Goal: Information Seeking & Learning: Learn about a topic

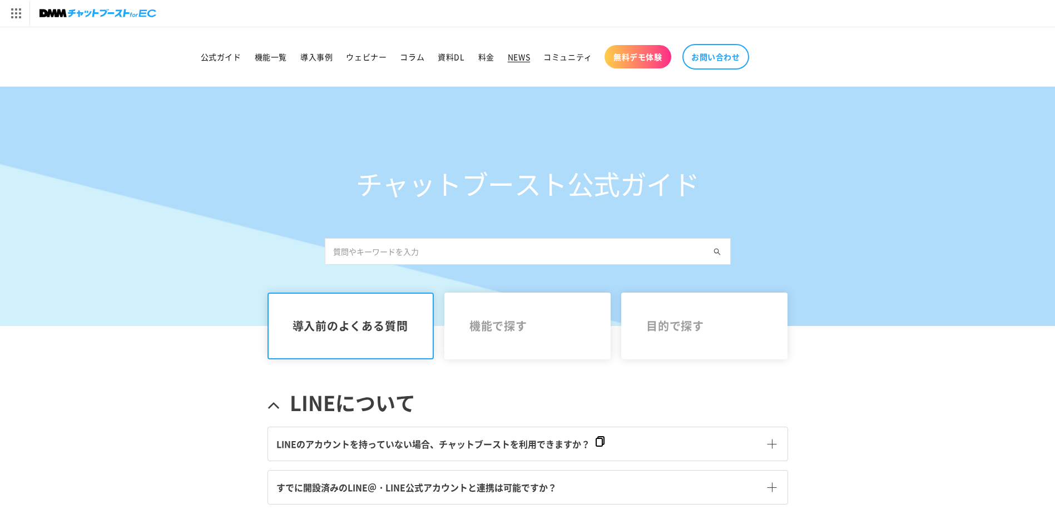
click at [514, 57] on span "NEWS" at bounding box center [519, 57] width 22 height 10
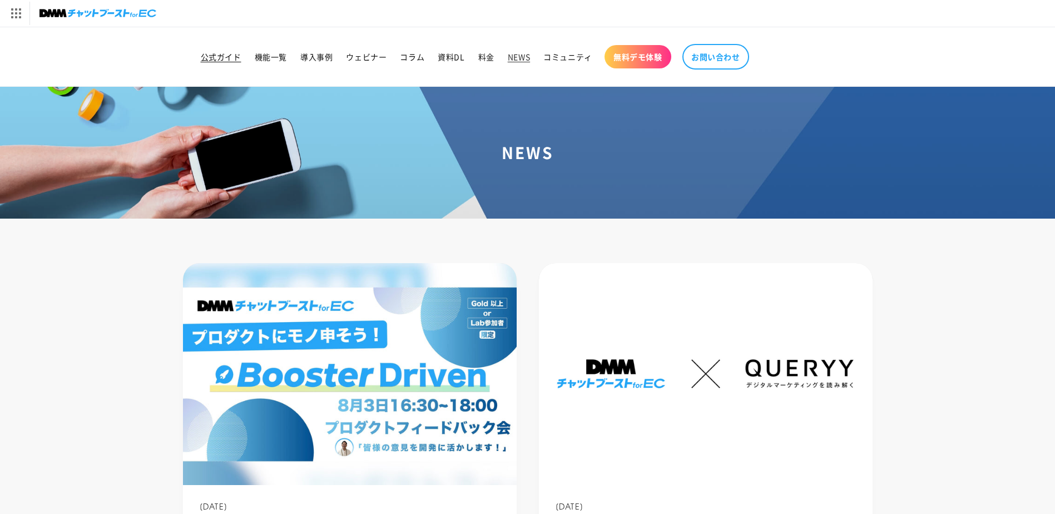
click at [213, 53] on span "公式ガイド" at bounding box center [221, 57] width 41 height 10
